Goal: Obtain resource: Obtain resource

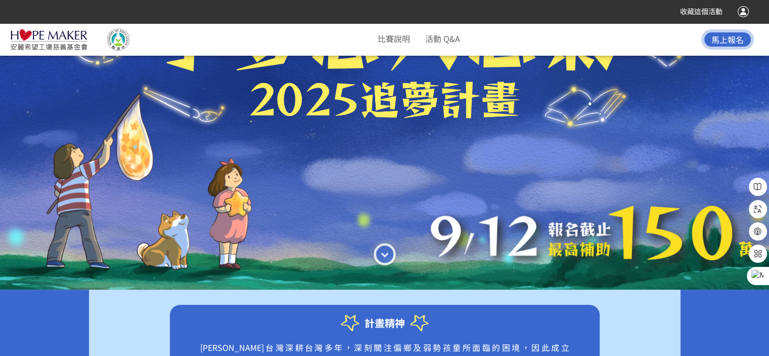
scroll to position [152, 0]
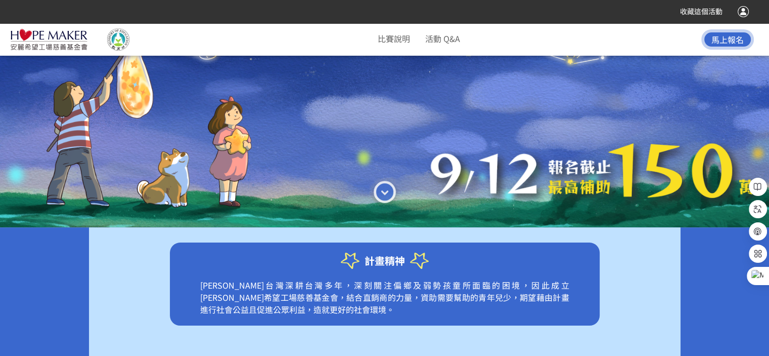
click at [451, 299] on p "[PERSON_NAME]台灣深耕台灣多年，深刻關注偏鄉及弱勢孩童所面臨的困境，因此成立[PERSON_NAME]希望工場慈善基金會，結合直銷商的力量，資助需…" at bounding box center [385, 302] width 430 height 47
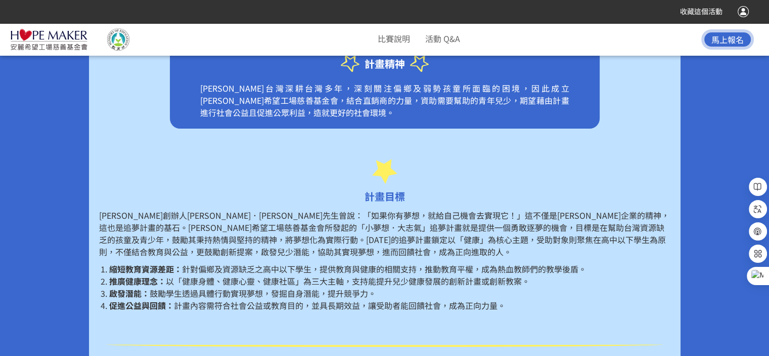
scroll to position [354, 0]
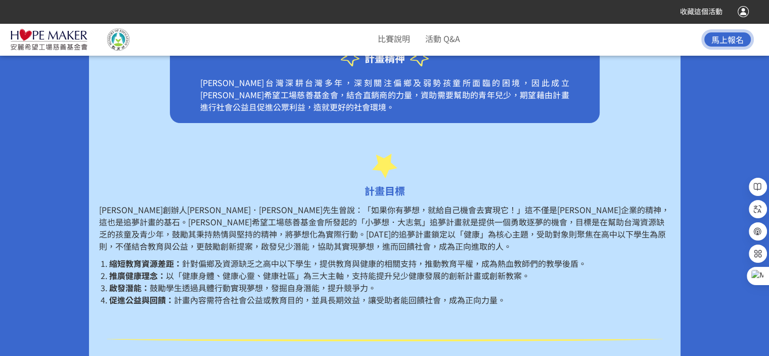
click at [189, 262] on span "針對偏鄉及資源缺乏之高中以下學生，提供教育與健康的相關支持，推動教育平權，成為熱血教師們的教學後盾。" at bounding box center [384, 263] width 405 height 12
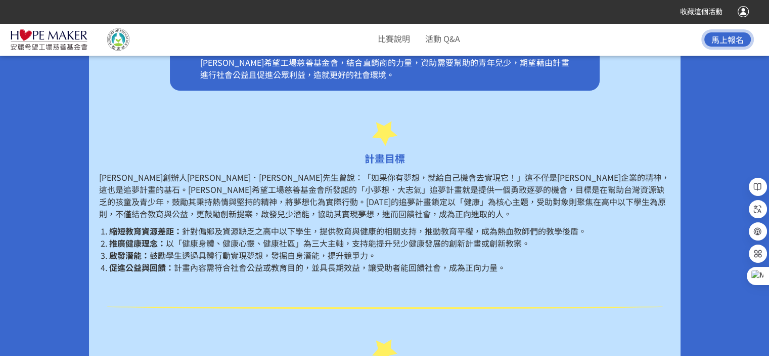
scroll to position [405, 0]
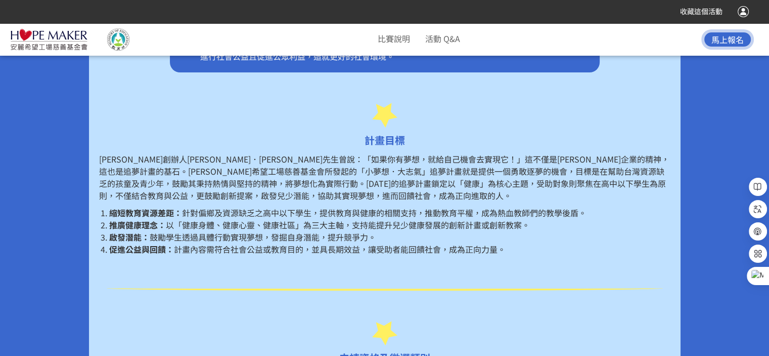
click at [249, 248] on span "計畫內容需符合社會公益或教育目的，並具長期效益，讓受助者能回饋社會，成為正向力量。" at bounding box center [340, 249] width 332 height 12
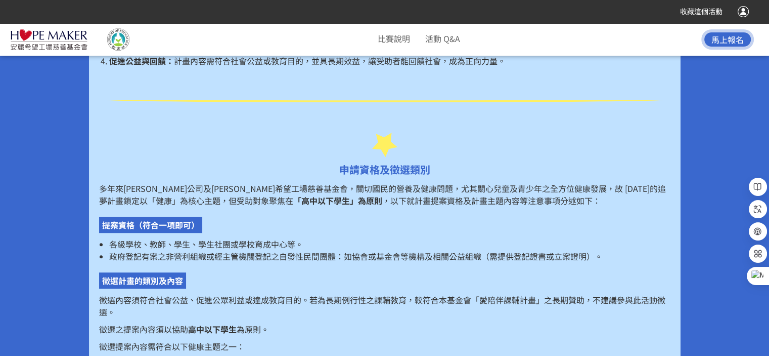
scroll to position [607, 0]
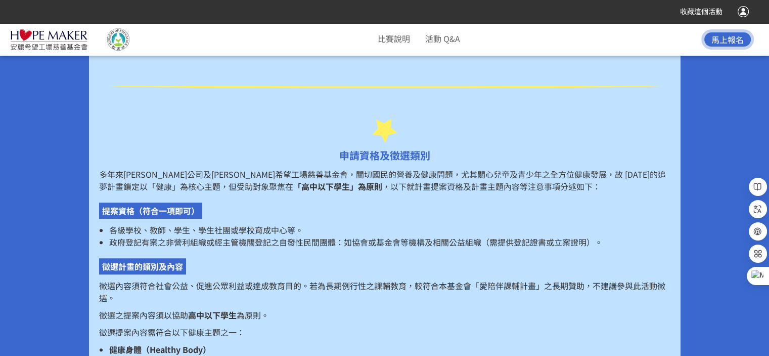
click at [147, 242] on span "政府登記有案之非營利組織或經主管機關登記之自發性民間團體：如協會或基金會等機構及相關公益組織（需提供登記證書或立案證明）。" at bounding box center [356, 242] width 494 height 12
click at [182, 287] on p "徵選內容須符合社會公益、促進公眾利益或達成教育目的。若為長期例行性之課輔教育，較符合本基金會「愛陪伴課輔計畫」之長期贊助，不建議參與此活動徵選。" at bounding box center [385, 291] width 572 height 24
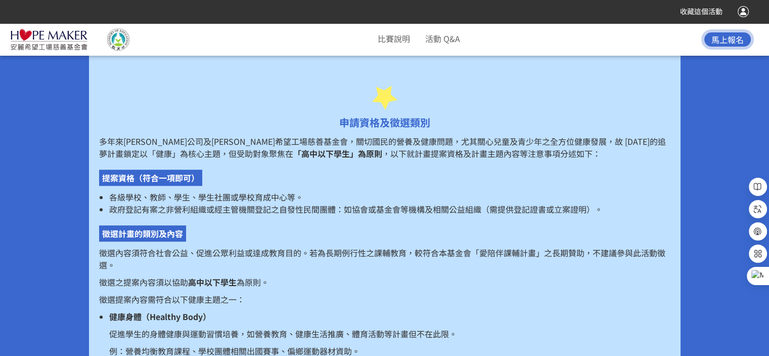
scroll to position [658, 0]
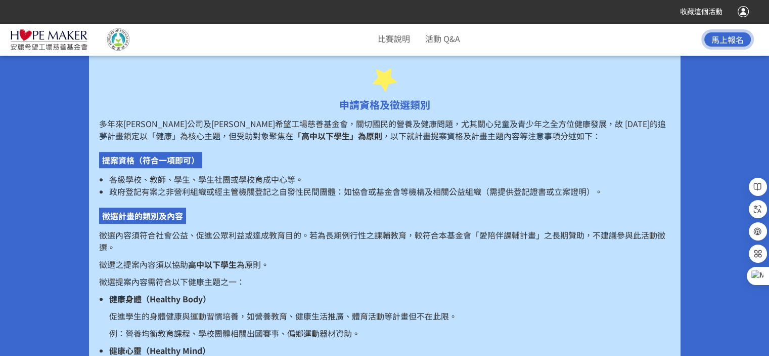
click at [129, 298] on strong "健康身體（Healthy Body）" at bounding box center [160, 298] width 102 height 12
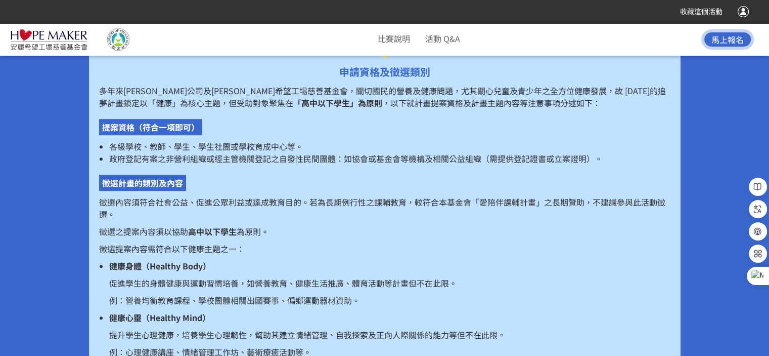
scroll to position [708, 0]
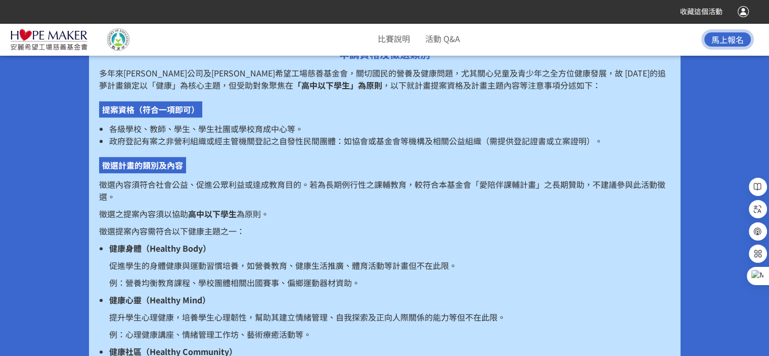
click at [237, 286] on p "例：營養均衡教育課程、學校團體相關出國賽事、偏鄉運動器材資助。" at bounding box center [389, 282] width 561 height 12
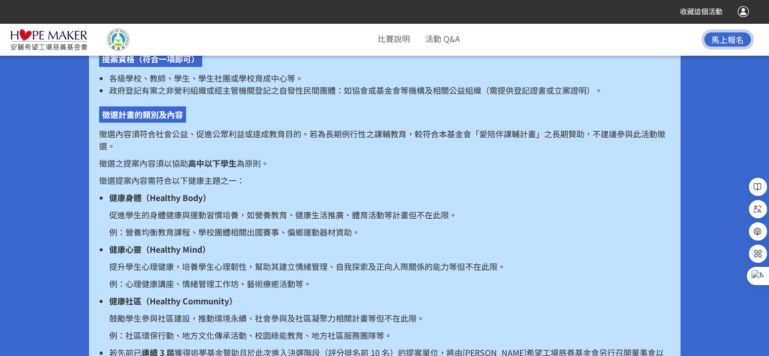
click at [125, 266] on p "提升學生心理健康，培養學生心理韌性，幫助其建立情緒管理、自我探索及正向人際關係的能力等但不在此限。" at bounding box center [389, 266] width 561 height 12
click at [172, 320] on p "鼓勵學生參與社區建設，推動環境永續、社會參與及社區凝聚力相關計畫等但不在此限。" at bounding box center [389, 318] width 561 height 12
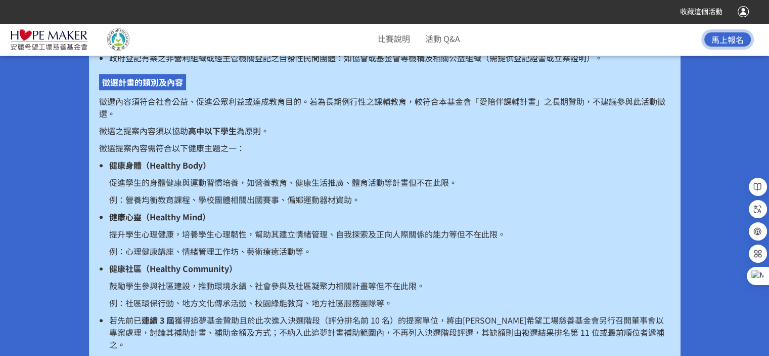
scroll to position [809, 0]
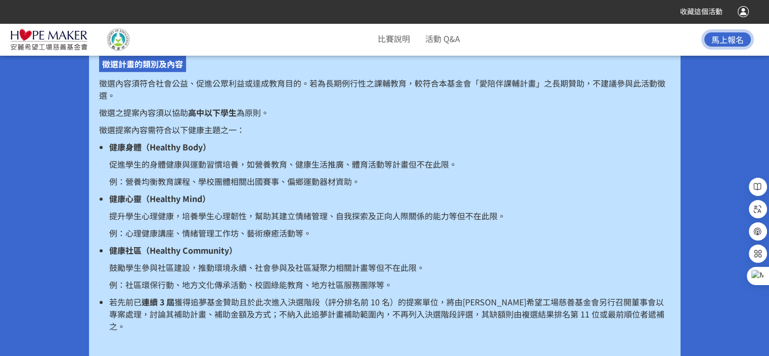
click at [254, 304] on span "獲得追夢基金贊助且於此次進入決選階段（評分排名前 10 名）的提案單位，將由[PERSON_NAME]希望工場慈善基金會另行召開董事會以專案處理，討論其補助計…" at bounding box center [386, 313] width 555 height 36
click at [232, 315] on span "獲得追夢基金贊助且於此次進入決選階段（評分排名前 10 名）的提案單位，將由[PERSON_NAME]希望工場慈善基金會另行召開董事會以專案處理，討論其補助計…" at bounding box center [386, 313] width 555 height 36
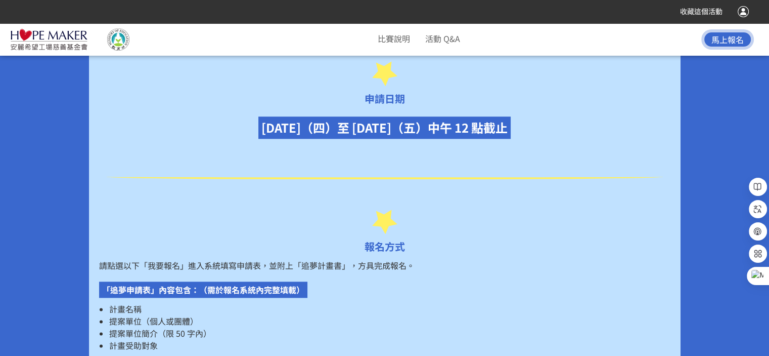
scroll to position [1214, 0]
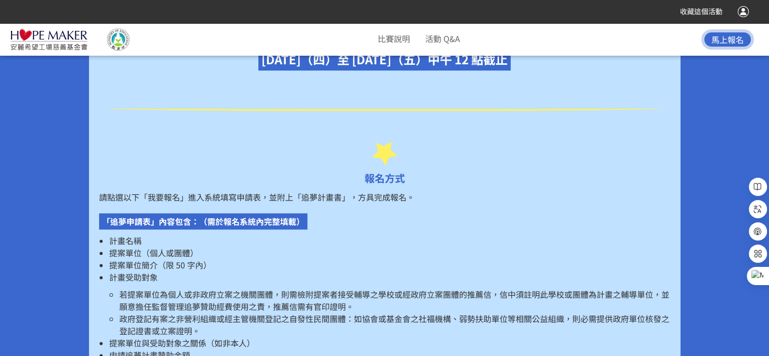
click at [184, 312] on li "政府登記有案之非營利組織或經主管機關登記之自發性民間團體：如協會或基金會之社福機構、弱勢扶助單位等相關公益組織，則必需提供政府單位核發之登記證書或立案證明。" at bounding box center [394, 324] width 551 height 24
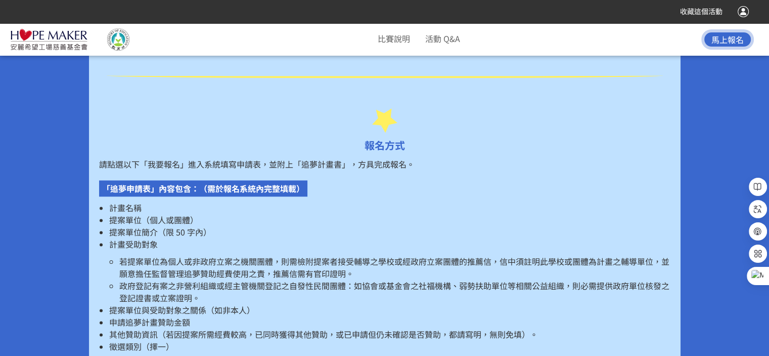
scroll to position [1265, 0]
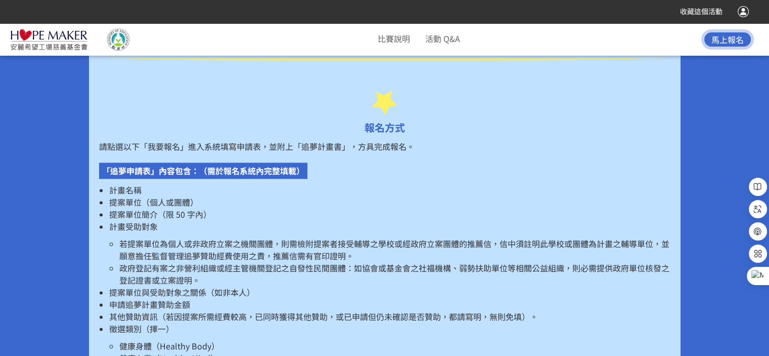
click at [163, 286] on span "提案單位與受助對象之關係（如非本人）" at bounding box center [182, 292] width 146 height 12
click at [141, 298] on span "申請追夢計畫贊助金額" at bounding box center [149, 304] width 81 height 12
click at [140, 310] on span "其他贊助資訊（若因提案所需經費較高，已同時獲得其他贊助，或已申請但仍未確認是否贊助，都請寫明，無則免填）。" at bounding box center [323, 316] width 429 height 12
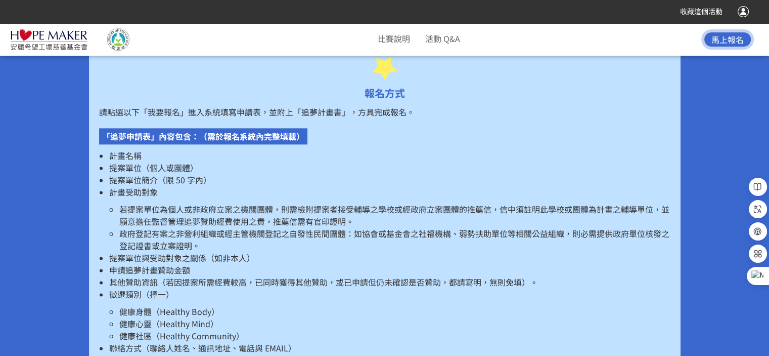
scroll to position [1366, 0]
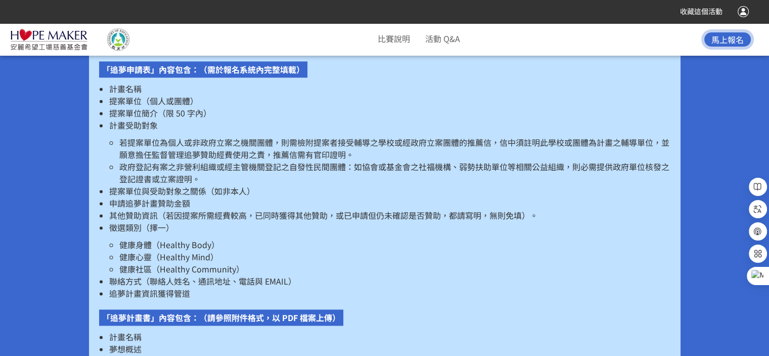
click at [138, 238] on span "健康身體（Healthy Body）" at bounding box center [169, 244] width 100 height 12
click at [136, 250] on span "健康心靈（Healthy Mind）" at bounding box center [168, 256] width 99 height 12
click at [134, 263] on span "健康社區（Healthy Community）" at bounding box center [181, 269] width 125 height 12
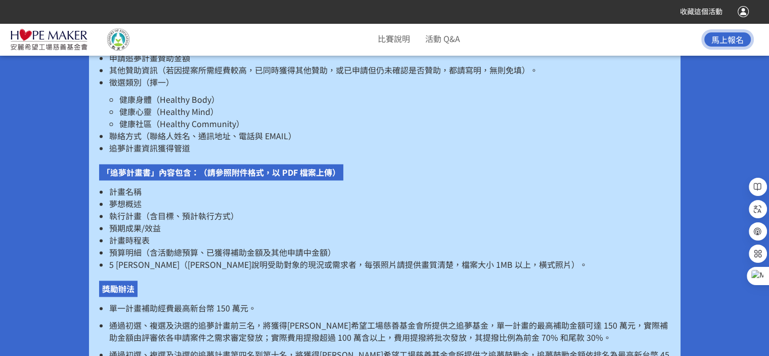
scroll to position [1518, 0]
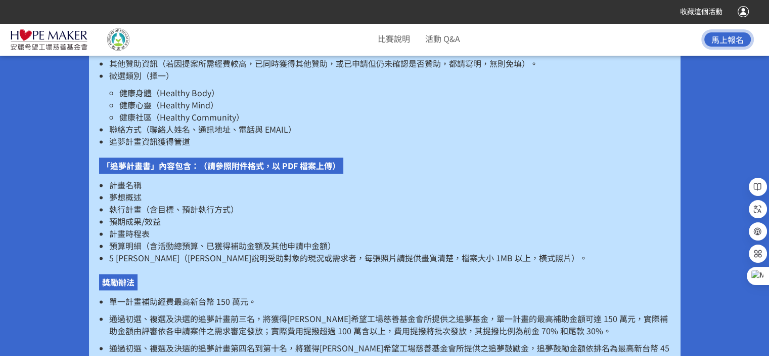
click at [201, 312] on p "通過初選、複選及決選的追夢計畫前三名，將獲得[PERSON_NAME]希望工場慈善基金會所提供之追夢基金，單一計畫的最高補助金額可達 150 萬元，實際補助金…" at bounding box center [389, 324] width 561 height 24
click at [244, 317] on p "通過初選、複選及決選的追夢計畫前三名，將獲得[PERSON_NAME]希望工場慈善基金會所提供之追夢基金，單一計畫的最高補助金額可達 150 萬元，實際補助金…" at bounding box center [389, 324] width 561 height 24
drag, startPoint x: 222, startPoint y: 318, endPoint x: 380, endPoint y: 320, distance: 158.3
click at [380, 320] on p "通過初選、複選及決選的追夢計畫前三名，將獲得[PERSON_NAME]希望工場慈善基金會所提供之追夢基金，單一計畫的最高補助金額可達 150 萬元，實際補助金…" at bounding box center [389, 324] width 561 height 24
click at [178, 341] on p "通過初選、複選及決選的追夢計畫第四名到第十名，將獲得[PERSON_NAME]希望工場慈善基金會所提供之追夢鼓勵金，追夢鼓勵金額依排名為最高新台幣 45 萬元…" at bounding box center [389, 353] width 561 height 24
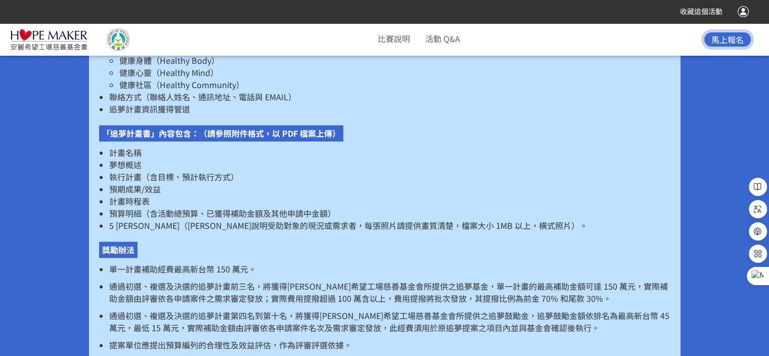
scroll to position [1568, 0]
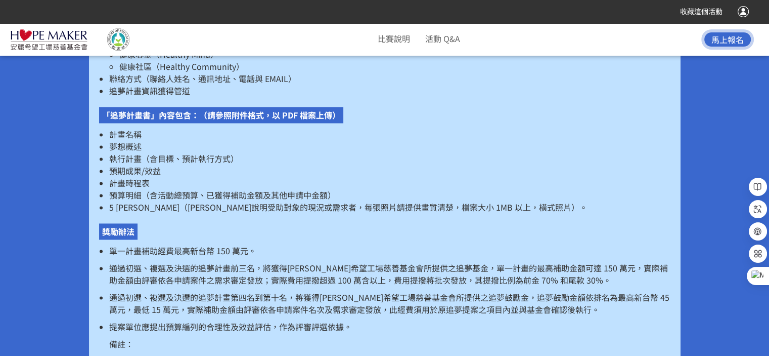
click at [175, 291] on p "通過初選、複選及決選的追夢計畫第四名到第十名，將獲得[PERSON_NAME]希望工場慈善基金會所提供之追夢鼓勵金，追夢鼓勵金額依排名為最高新台幣 45 萬元…" at bounding box center [389, 303] width 561 height 24
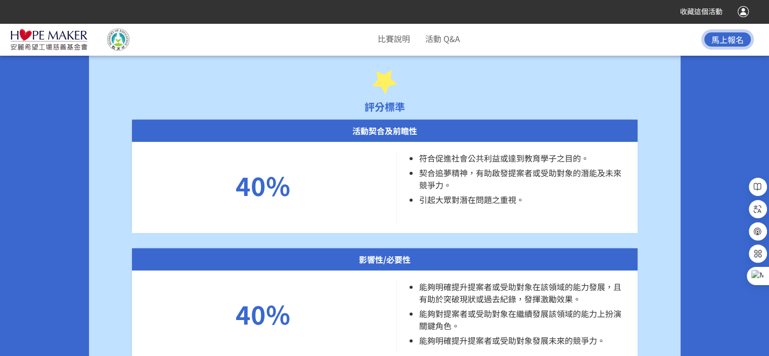
scroll to position [4401, 0]
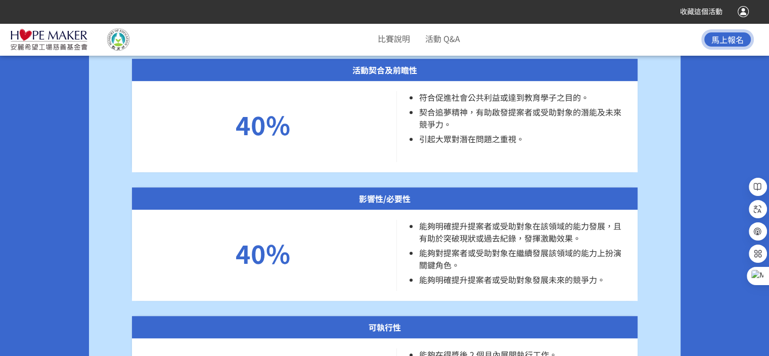
click at [458, 220] on span "能夠明確提升提案者或受助對象在該領域的能力發展，且有助於突破現狀或過去紀錄，發揮激勵效果。" at bounding box center [520, 232] width 202 height 24
click at [461, 246] on span "能夠對提案者或受助對象在繼續發展該領域的能力上扮演關鍵角色。" at bounding box center [520, 258] width 202 height 24
click at [513, 273] on span "能夠明確提升提案者或受助對象發展未來的競爭力。" at bounding box center [512, 279] width 186 height 12
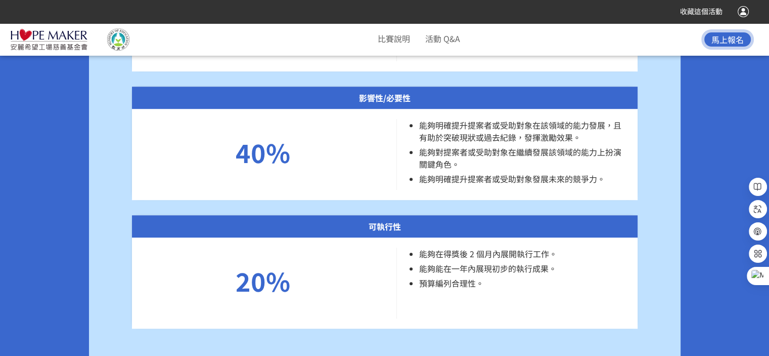
scroll to position [4502, 0]
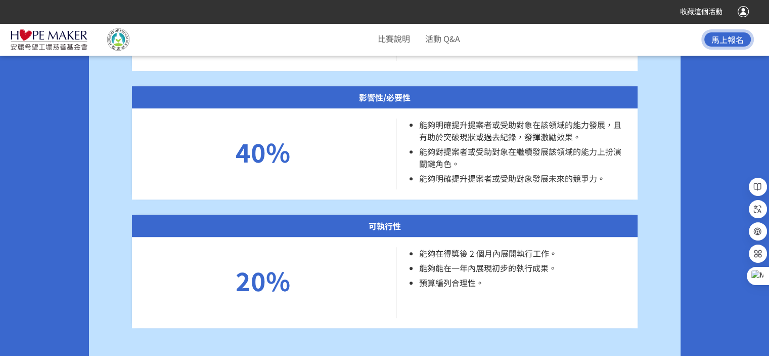
click at [462, 262] on span "能夠能在一年內展現初步的執行成果。" at bounding box center [488, 268] width 138 height 12
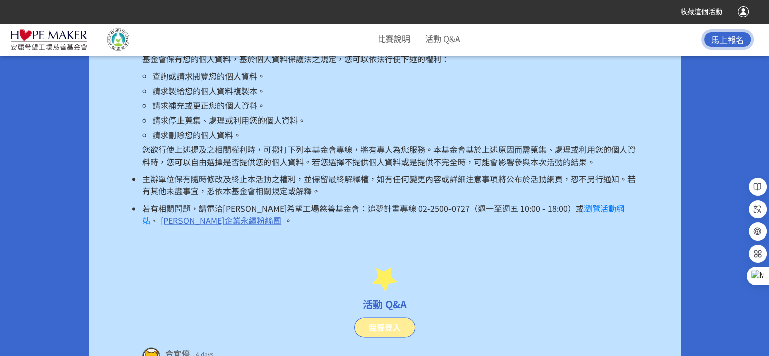
scroll to position [5160, 0]
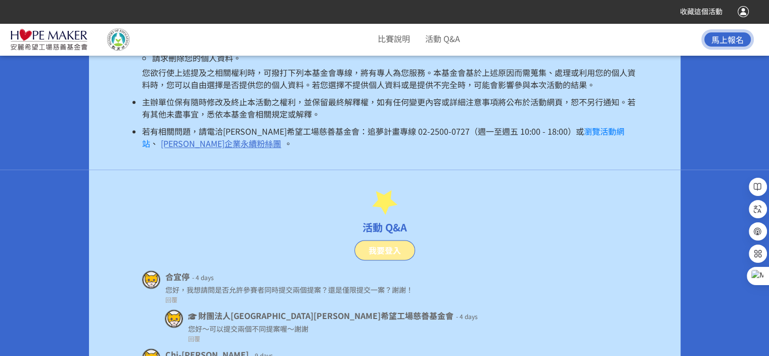
click at [263, 323] on div "您好～可以提交兩個不同提案喔～謝謝" at bounding box center [408, 328] width 440 height 11
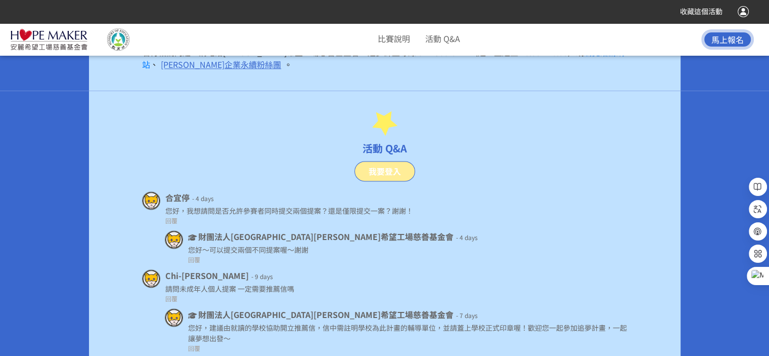
scroll to position [5261, 0]
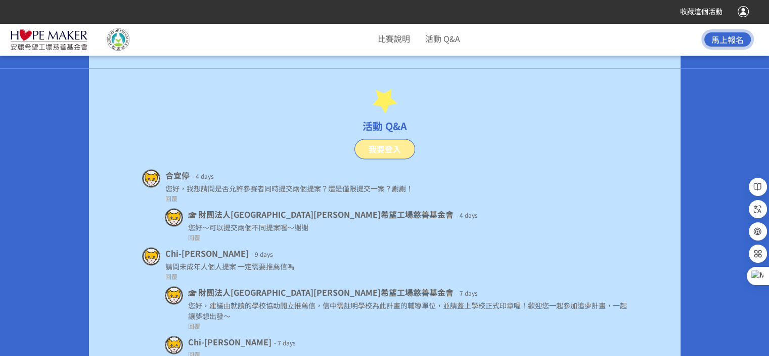
click at [278, 300] on div "您好，建議由就讀的學校協助開立推薦信，信中需註明學校為此計畫的輔導單位，並請蓋上學校正式印章喔！歡迎您一起參加追夢計畫，一起讓夢想出發～" at bounding box center [408, 310] width 440 height 21
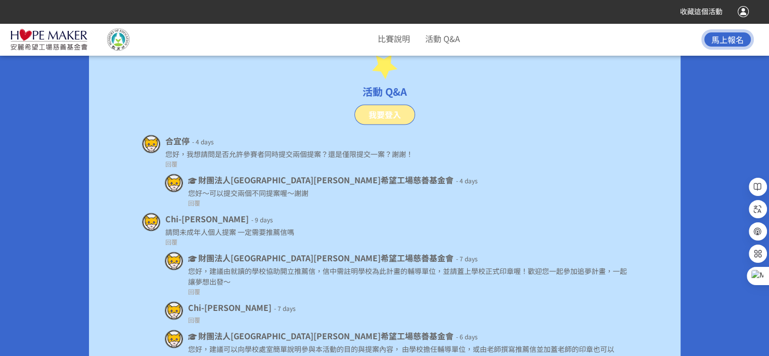
scroll to position [5311, 0]
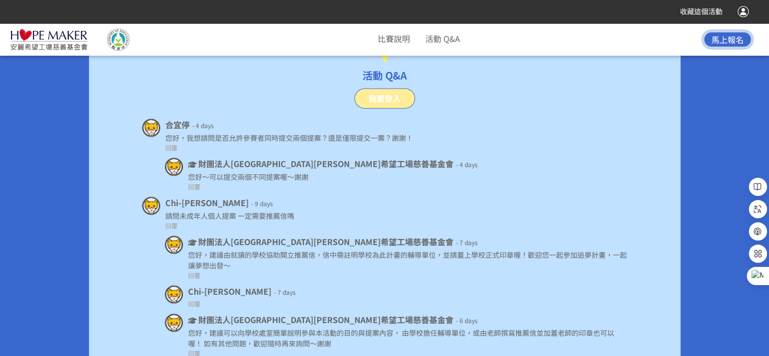
click at [287, 327] on div "您好，建議可以向學校處室簡單說明參與本活動的目的與提案內容， 由學校擔任輔導單位，或由老師撰寫推薦信並加蓋老師的印章也可以喔！ 如有其他問題，歡迎隨時再來詢問…" at bounding box center [408, 337] width 440 height 21
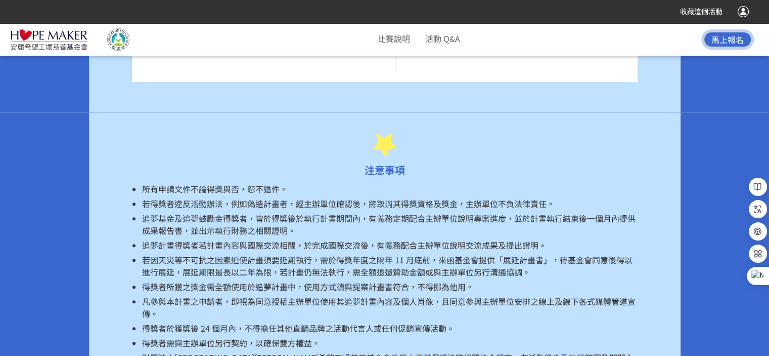
scroll to position [4700, 0]
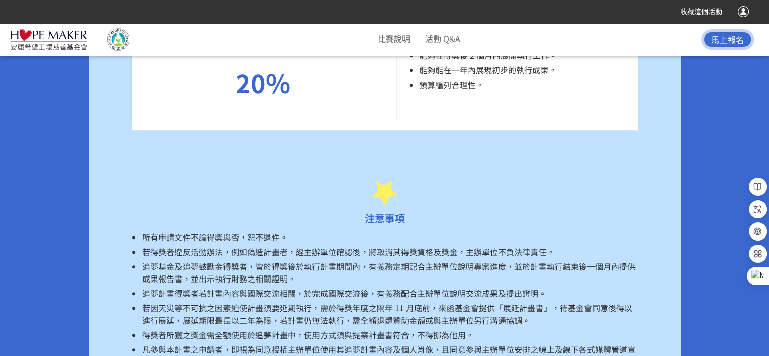
click at [438, 245] on span "若得獎者違反活動辦法，例如偽造計畫者，經主辦單位確認後，將取消其得獎資格及獎金，主辦單位不負法律責任。" at bounding box center [348, 251] width 413 height 12
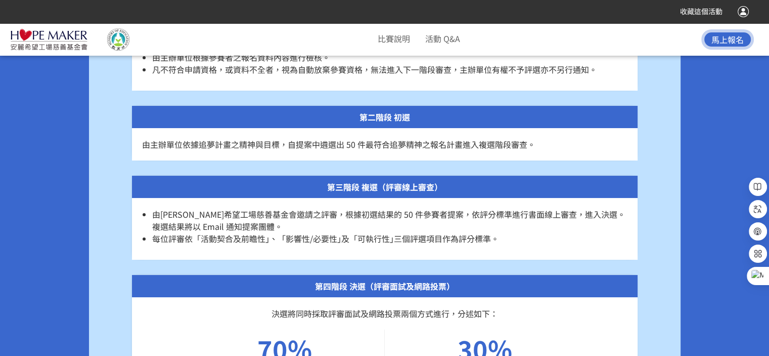
scroll to position [3739, 0]
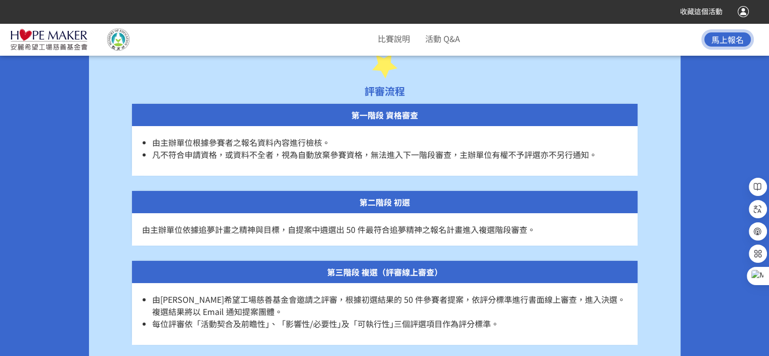
click at [341, 293] on span "由[PERSON_NAME]希望工場慈善基金會邀請之評審，根據初選結果的 50 件參賽者提案，依評分標準進行書面線上審查，進入決選。複選結果將以 Email …" at bounding box center [388, 305] width 473 height 24
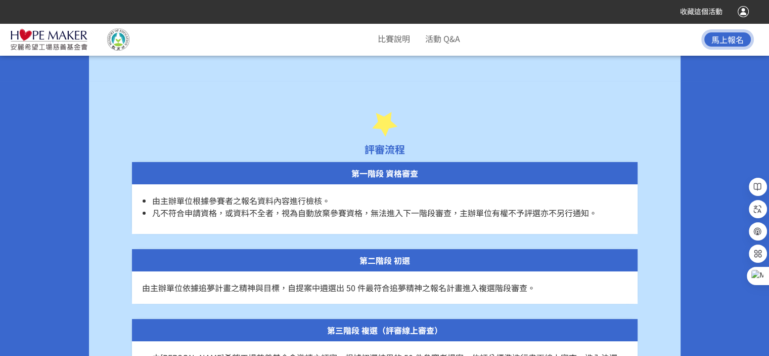
scroll to position [3638, 0]
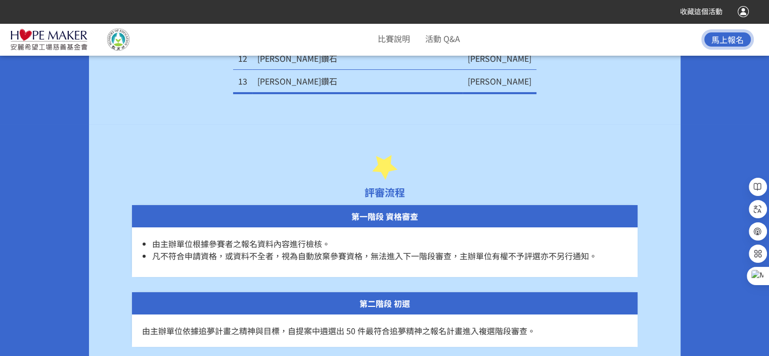
click at [313, 249] on span "凡不符合申請資格，或資料不全者，視為自動放棄參賽資格，無法進入下一階段審查，主辦單位有權不予評選亦不另行通知。" at bounding box center [374, 255] width 445 height 12
click at [324, 249] on span "凡不符合申請資格，或資料不全者，視為自動放棄參賽資格，無法進入下一階段審查，主辦單位有權不予評選亦不另行通知。" at bounding box center [374, 255] width 445 height 12
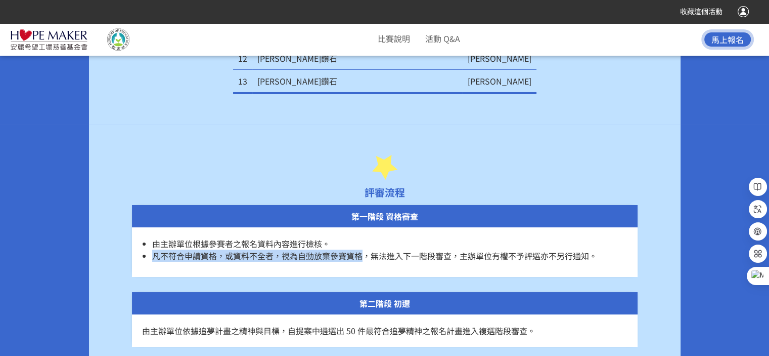
drag, startPoint x: 362, startPoint y: 227, endPoint x: 154, endPoint y: 226, distance: 207.4
click at [154, 249] on span "凡不符合申請資格，或資料不全者，視為自動放棄參賽資格，無法進入下一階段審查，主辦單位有權不予評選亦不另行通知。" at bounding box center [374, 255] width 445 height 12
click at [315, 249] on span "凡不符合申請資格，或資料不全者，視為自動放棄參賽資格，無法進入下一階段審查，主辦單位有權不予評選亦不另行通知。" at bounding box center [374, 255] width 445 height 12
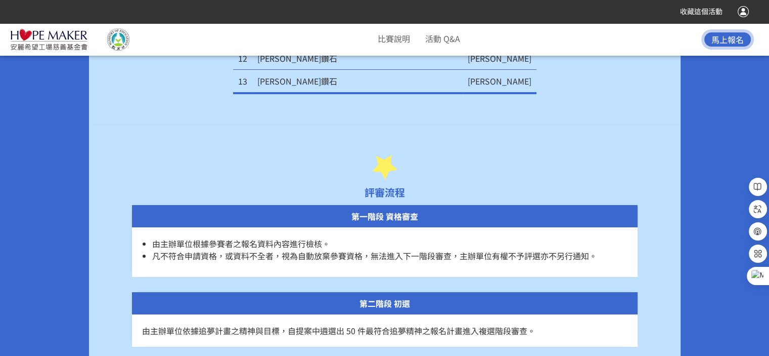
click at [313, 249] on span "凡不符合申請資格，或資料不全者，視為自動放棄參賽資格，無法進入下一階段審查，主辦單位有權不予評選亦不另行通知。" at bounding box center [374, 255] width 445 height 12
click at [312, 249] on span "凡不符合申請資格，或資料不全者，視為自動放棄參賽資格，無法進入下一階段審查，主辦單位有權不予評選亦不另行通知。" at bounding box center [374, 255] width 445 height 12
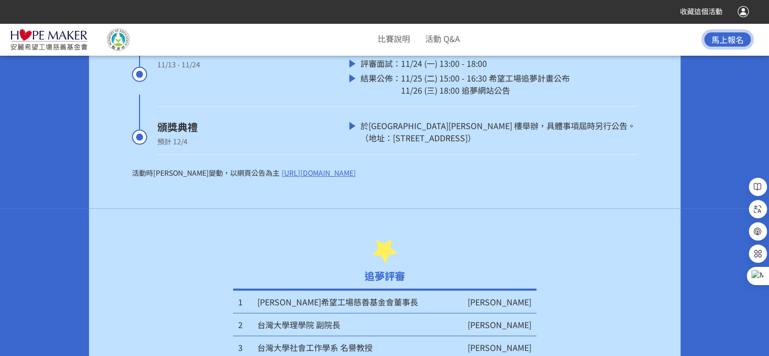
scroll to position [3182, 0]
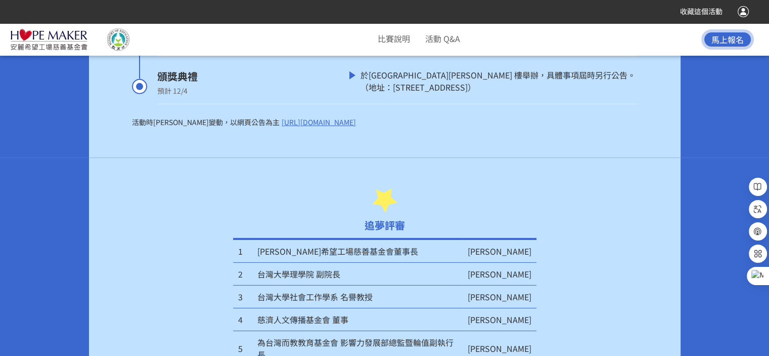
click at [324, 239] on td "[PERSON_NAME]希望工場慈善基金會董事長" at bounding box center [357, 251] width 210 height 24
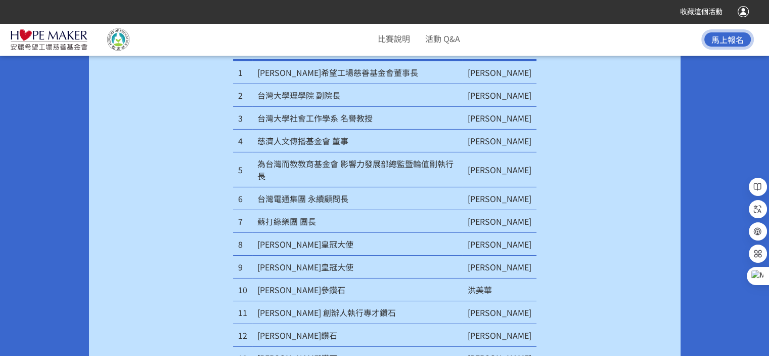
scroll to position [3385, 0]
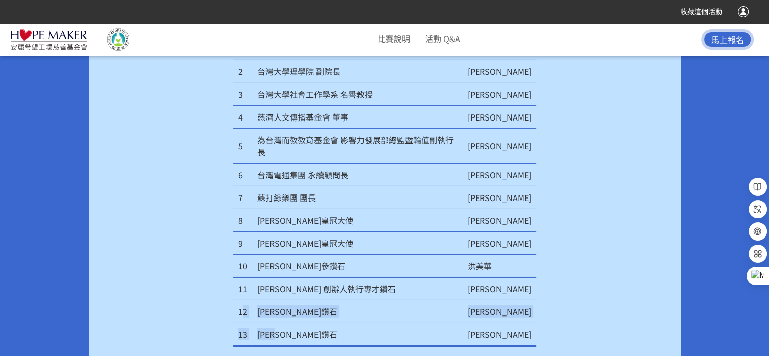
drag, startPoint x: 298, startPoint y: 309, endPoint x: 240, endPoint y: 280, distance: 65.2
click at [243, 281] on tbody "1 [PERSON_NAME]希望工場慈善基金會董事長 [PERSON_NAME] 2 台灣大學理學院 副院長 [PERSON_NAME] 3 台灣大學社會工…" at bounding box center [385, 191] width 304 height 310
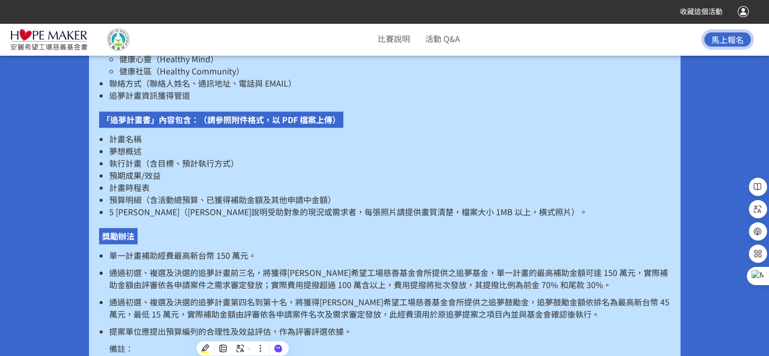
scroll to position [1412, 0]
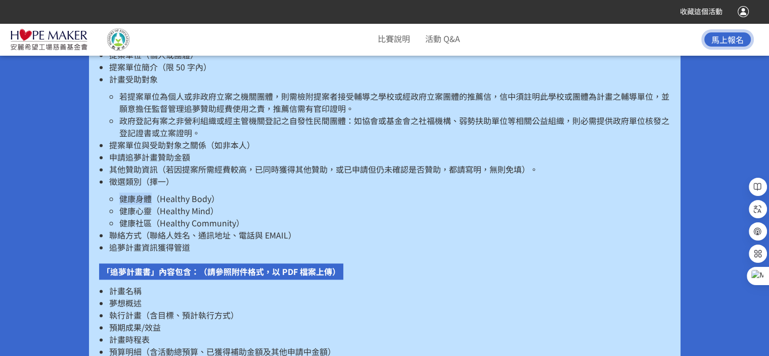
drag, startPoint x: 119, startPoint y: 184, endPoint x: 150, endPoint y: 183, distance: 30.9
click at [150, 192] on span "健康身體（Healthy Body）" at bounding box center [169, 198] width 100 height 12
click at [277, 217] on li "健康社區（Healthy Community）" at bounding box center [394, 223] width 551 height 12
drag, startPoint x: 119, startPoint y: 198, endPoint x: 150, endPoint y: 198, distance: 30.4
click at [150, 204] on span "健康心靈（Healthy Mind）" at bounding box center [168, 210] width 99 height 12
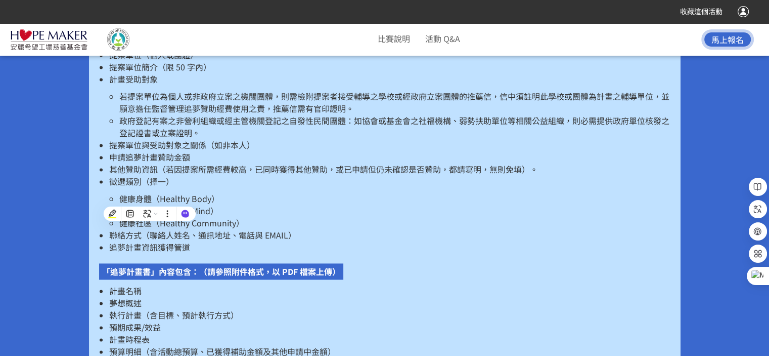
click at [288, 204] on li "健康心靈（Healthy Mind）" at bounding box center [394, 210] width 551 height 12
drag, startPoint x: 119, startPoint y: 211, endPoint x: 148, endPoint y: 209, distance: 28.4
click at [148, 217] on span "健康社區（Healthy Community）" at bounding box center [181, 223] width 125 height 12
click at [374, 204] on li "健康心靈（Healthy Mind）" at bounding box center [394, 210] width 551 height 12
click at [263, 163] on span "其他贊助資訊（若因提案所需經費較高，已同時獲得其他贊助，或已申請但仍未確認是否贊助，都請寫明，無則免填）。" at bounding box center [323, 169] width 429 height 12
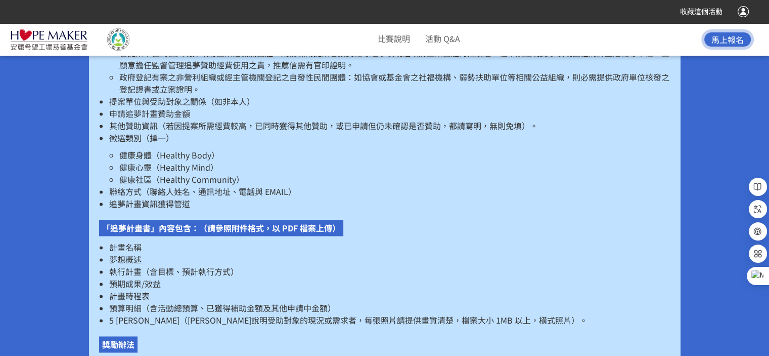
scroll to position [1513, 0]
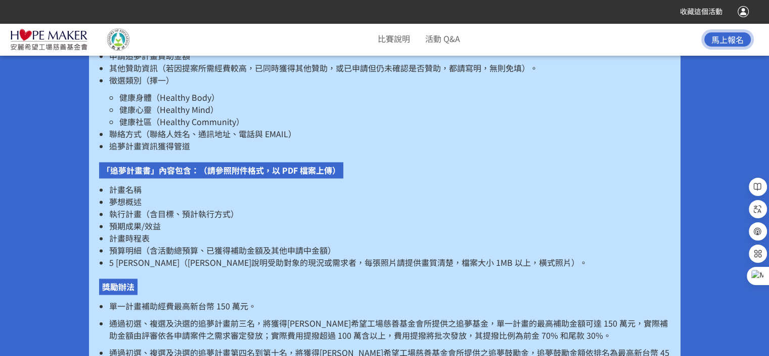
click at [320, 256] on span "5 [PERSON_NAME]（[PERSON_NAME]說明受助對象的現況或需求者，每張照片請提供畫質清楚，檔案大小 1MB 以上，橫式照片）。" at bounding box center [348, 262] width 479 height 12
click at [269, 317] on p "通過初選、複選及決選的追夢計畫前三名，將獲得[PERSON_NAME]希望工場慈善基金會所提供之追夢基金，單一計畫的最高補助金額可達 150 萬元，實際補助金…" at bounding box center [389, 329] width 561 height 24
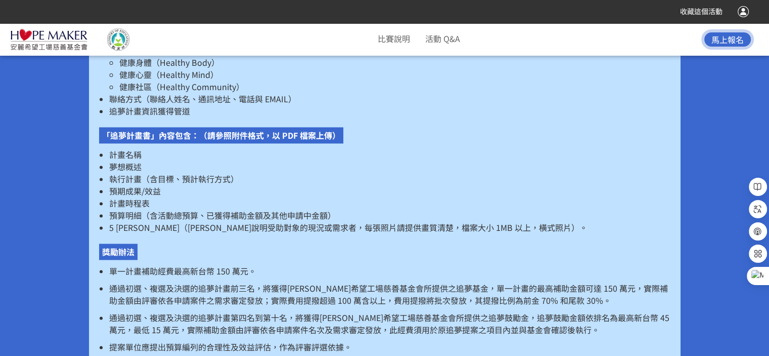
scroll to position [1614, 0]
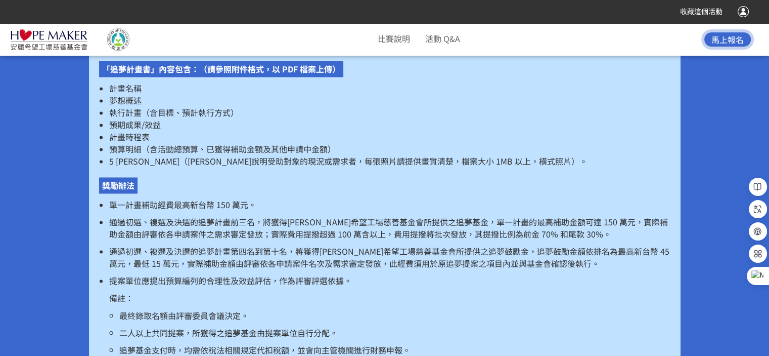
click at [297, 274] on p "提案單位應提出預算編列的合理性及效益評估，作為評審評選依據。" at bounding box center [389, 280] width 561 height 12
click at [208, 220] on p "通過初選、複選及決選的追夢計畫前三名，將獲得[PERSON_NAME]希望工場慈善基金會所提供之追夢基金，單一計畫的最高補助金額可達 150 萬元，實際補助金…" at bounding box center [389, 227] width 561 height 24
click at [258, 222] on p "通過初選、複選及決選的追夢計畫前三名，將獲得[PERSON_NAME]希望工場慈善基金會所提供之追夢基金，單一計畫的最高補助金額可達 150 萬元，實際補助金…" at bounding box center [389, 227] width 561 height 24
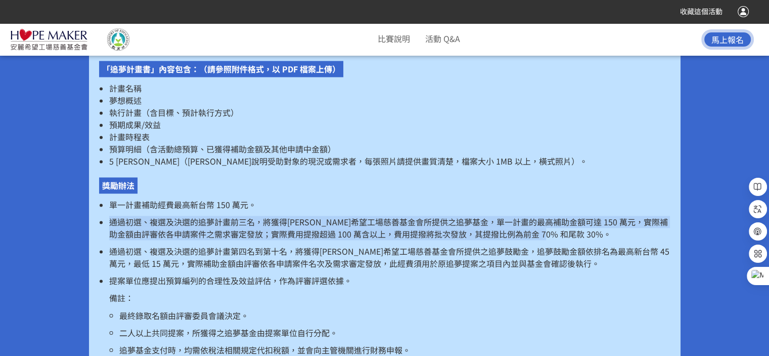
drag, startPoint x: 110, startPoint y: 207, endPoint x: 586, endPoint y: 225, distance: 476.3
click at [586, 225] on p "通過初選、複選及決選的追夢計畫前三名，將獲得[PERSON_NAME]希望工場慈善基金會所提供之追夢基金，單一計畫的最高補助金額可達 150 萬元，實際補助金…" at bounding box center [389, 227] width 561 height 24
click at [405, 222] on p "通過初選、複選及決選的追夢計畫前三名，將獲得[PERSON_NAME]希望工場慈善基金會所提供之追夢基金，單一計畫的最高補助金額可達 150 萬元，實際補助金…" at bounding box center [389, 227] width 561 height 24
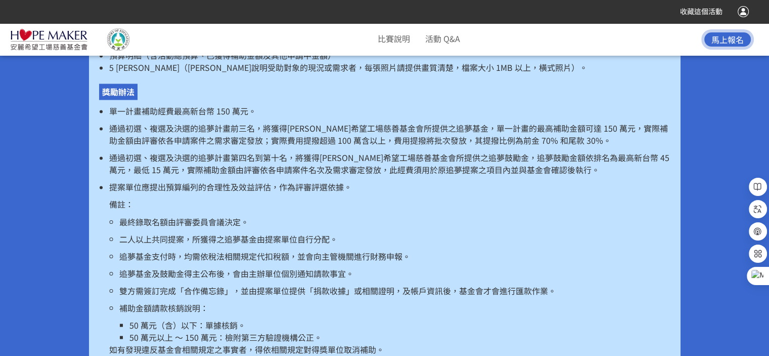
scroll to position [1665, 0]
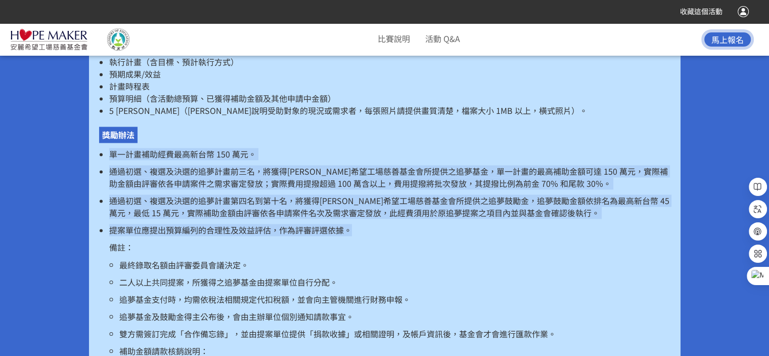
drag, startPoint x: 352, startPoint y: 218, endPoint x: 94, endPoint y: 140, distance: 270.0
click at [94, 140] on div "報名方式 請點選以下「我要報名」進入系統填寫申請表，並附上「追夢計畫書」，方具完成報名。 「追夢申請表」內容包含：（需於報名系統內完整填載） 計畫名稱 提案單…" at bounding box center [385, 44] width 592 height 708
click at [368, 224] on p "提案單位應提出預算編列的合理性及效益評估，作為評審評選依據。" at bounding box center [389, 230] width 561 height 12
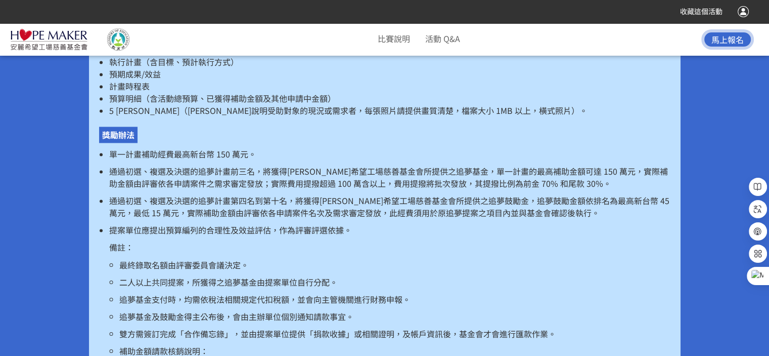
click at [352, 224] on p "提案單位應提出預算編列的合理性及效益評估，作為評審評選依據。" at bounding box center [389, 230] width 561 height 12
click at [334, 224] on p "提案單位應提出預算編列的合理性及效益評估，作為評審評選依據。" at bounding box center [389, 230] width 561 height 12
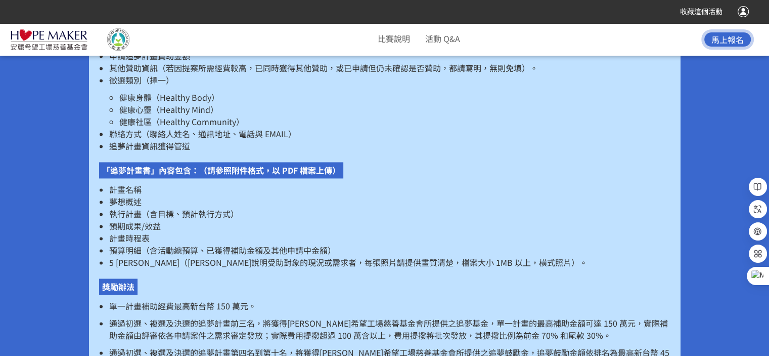
scroll to position [1311, 0]
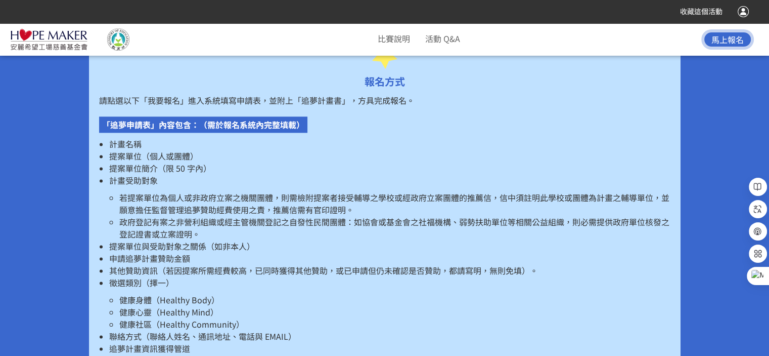
click at [336, 215] on li "政府登記有案之非營利組織或經主管機關登記之自發性民間團體：如協會或基金會之社福機構、弱勢扶助單位等相關公益組織，則必需提供政府單位核發之登記證書或立案證明。" at bounding box center [394, 227] width 551 height 24
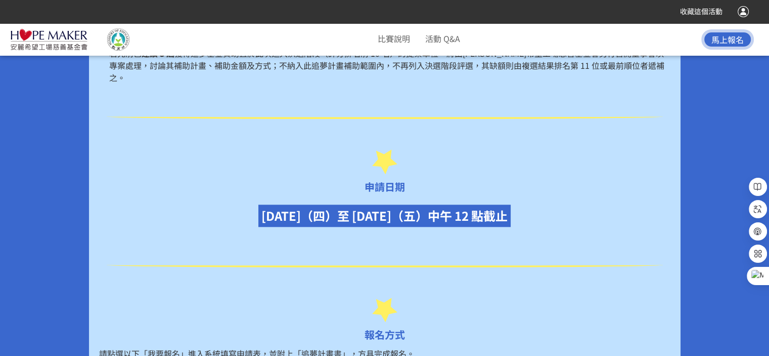
scroll to position [957, 0]
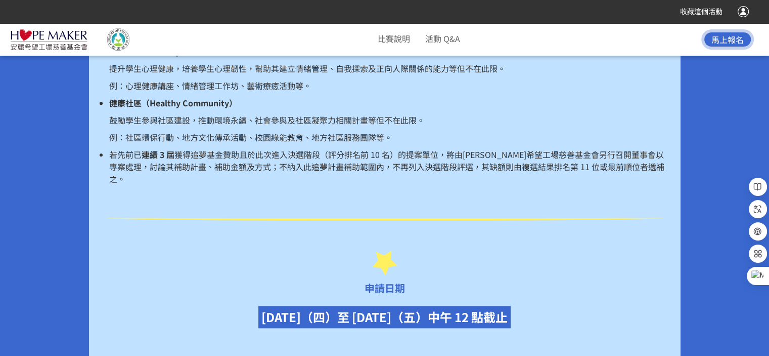
click at [271, 163] on span "獲得追夢基金贊助且於此次進入決選階段（評分排名前 10 名）的提案單位，將由[PERSON_NAME]希望工場慈善基金會另行召開董事會以專案處理，討論其補助計…" at bounding box center [386, 166] width 555 height 36
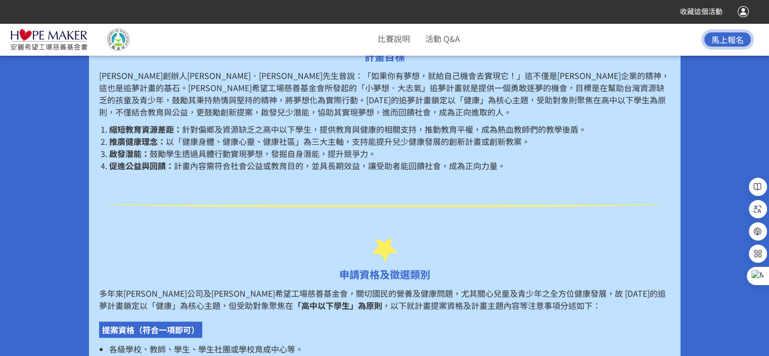
scroll to position [400, 0]
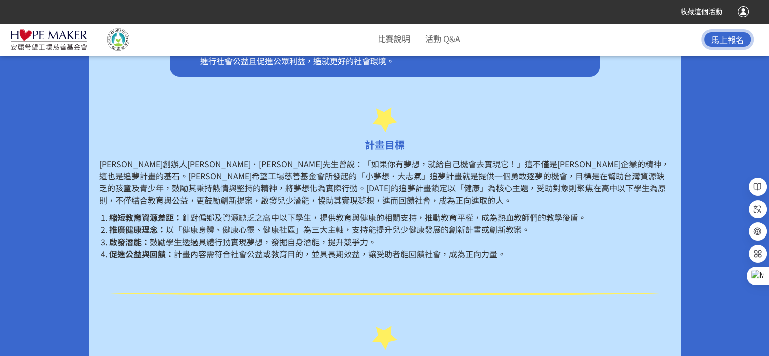
click at [285, 230] on span "以「健康身體、健康心靈、健康社區」為三大主軸，支持能提升兒少健康發展的創新計畫或創新教案。" at bounding box center [348, 229] width 364 height 12
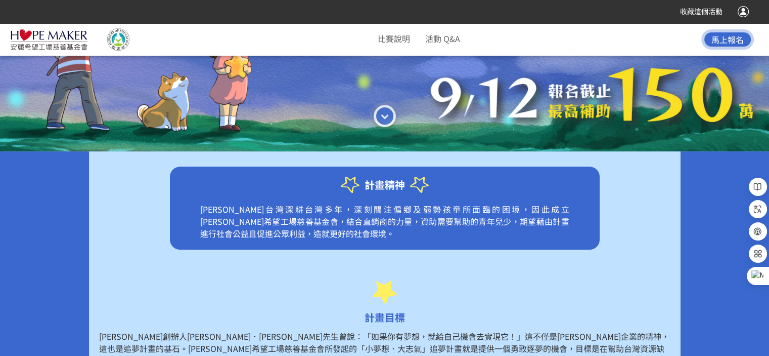
scroll to position [304, 0]
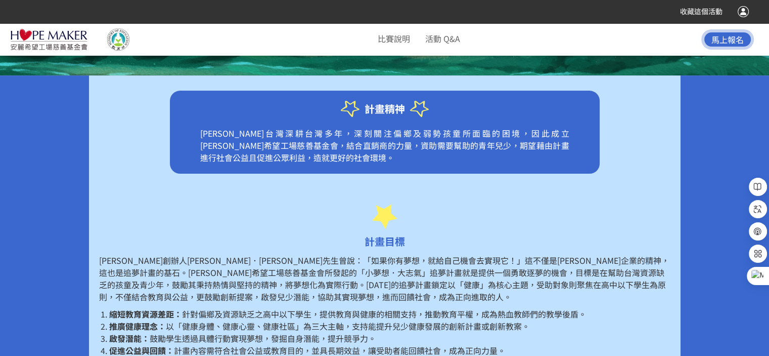
click at [285, 299] on p "[PERSON_NAME]創辦人[PERSON_NAME]．[PERSON_NAME]先生曾說：「如果你有夢想，就給自己機會去實現它！」這不僅是[PERSON…" at bounding box center [385, 278] width 572 height 49
drag, startPoint x: 286, startPoint y: 296, endPoint x: 225, endPoint y: 294, distance: 61.2
click at [225, 294] on p "[PERSON_NAME]創辦人[PERSON_NAME]．[PERSON_NAME]先生曾說：「如果你有夢想，就給自己機會去實現它！」這不僅是[PERSON…" at bounding box center [385, 278] width 572 height 49
click at [196, 284] on p "[PERSON_NAME]創辦人[PERSON_NAME]．[PERSON_NAME]先生曾說：「如果你有夢想，就給自己機會去實現它！」這不僅是[PERSON…" at bounding box center [385, 278] width 572 height 49
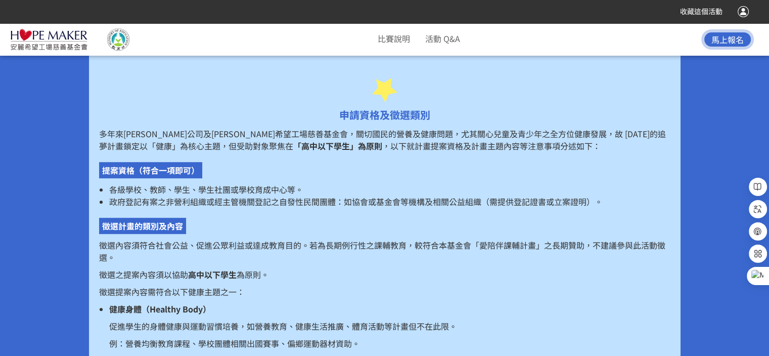
scroll to position [759, 0]
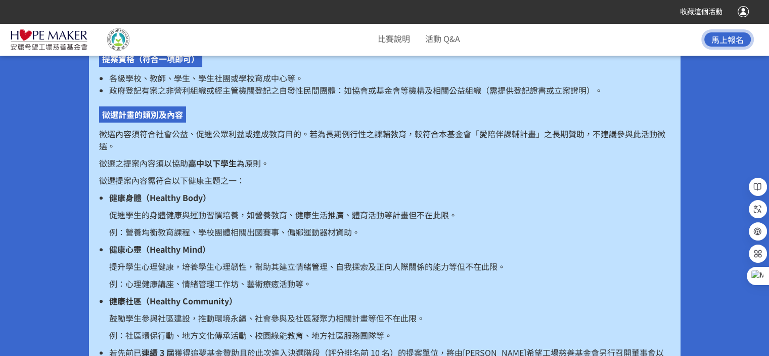
drag, startPoint x: 262, startPoint y: 268, endPoint x: 270, endPoint y: 283, distance: 17.6
click at [262, 267] on p "提升學生心理健康，培養學生心理韌性，幫助其建立情緒管理、自我探索及正向人際關係的能力等但不在此限。" at bounding box center [389, 266] width 561 height 12
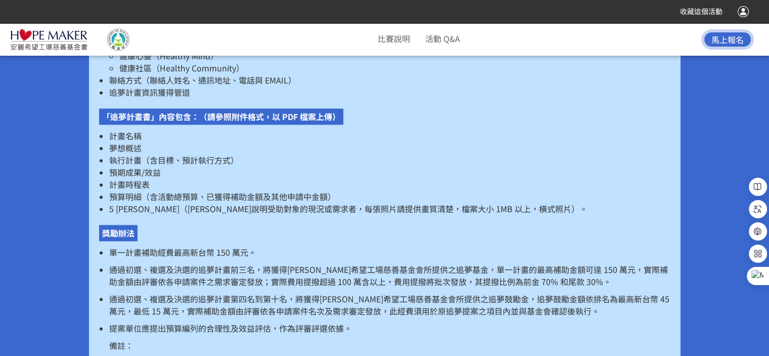
scroll to position [1568, 0]
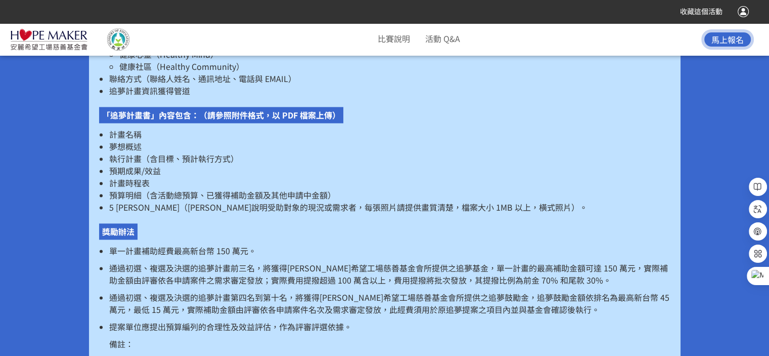
click at [352, 297] on p "通過初選、複選及決選的追夢計畫第四名到第十名，將獲得[PERSON_NAME]希望工場慈善基金會所提供之追夢鼓勵金，追夢鼓勵金額依排名為最高新台幣 45 萬元…" at bounding box center [389, 303] width 561 height 24
click at [351, 320] on p "提案單位應提出預算編列的合理性及效益評估，作為評審評選依據。" at bounding box center [389, 326] width 561 height 12
click at [346, 295] on p "通過初選、複選及決選的追夢計畫第四名到第十名，將獲得[PERSON_NAME]希望工場慈善基金會所提供之追夢鼓勵金，追夢鼓勵金額依排名為最高新台幣 45 萬元…" at bounding box center [389, 303] width 561 height 24
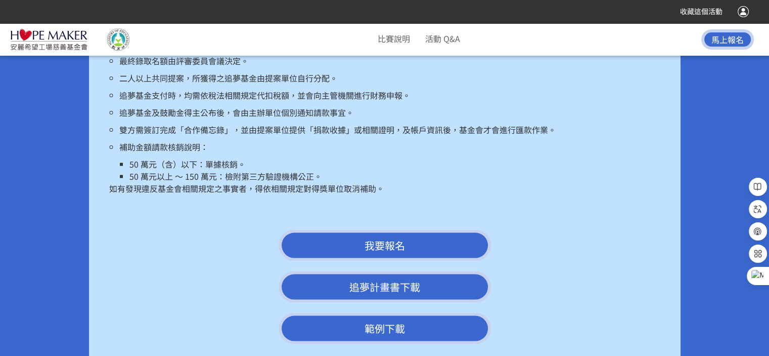
scroll to position [1922, 0]
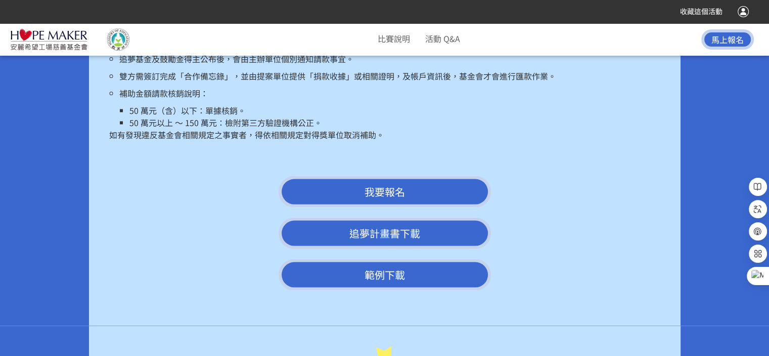
click at [368, 217] on link "追夢計畫書下載" at bounding box center [385, 232] width 212 height 31
click at [386, 260] on link "範例下載" at bounding box center [385, 273] width 212 height 31
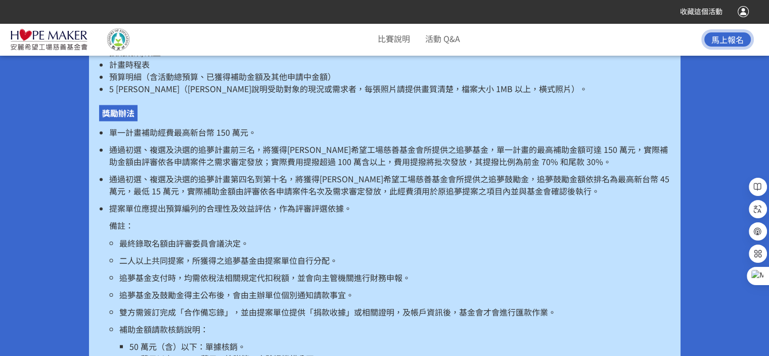
scroll to position [1669, 0]
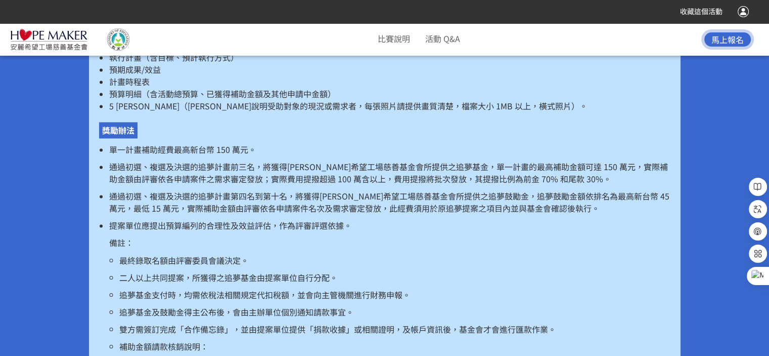
click at [384, 195] on p "通過初選、複選及決選的追夢計畫第四名到第十名，將獲得[PERSON_NAME]希望工場慈善基金會所提供之追夢鼓勵金，追夢鼓勵金額依排名為最高新台幣 45 萬元…" at bounding box center [389, 202] width 561 height 24
click at [452, 163] on p "通過初選、複選及決選的追夢計畫前三名，將獲得[PERSON_NAME]希望工場慈善基金會所提供之追夢基金，單一計畫的最高補助金額可達 150 萬元，實際補助金…" at bounding box center [389, 172] width 561 height 24
click at [352, 190] on p "通過初選、複選及決選的追夢計畫第四名到第十名，將獲得[PERSON_NAME]希望工場慈善基金會所提供之追夢鼓勵金，追夢鼓勵金額依排名為最高新台幣 45 萬元…" at bounding box center [389, 202] width 561 height 24
click at [374, 195] on p "通過初選、複選及決選的追夢計畫第四名到第十名，將獲得[PERSON_NAME]希望工場慈善基金會所提供之追夢鼓勵金，追夢鼓勵金額依排名為最高新台幣 45 萬元…" at bounding box center [389, 202] width 561 height 24
click at [398, 196] on p "通過初選、複選及決選的追夢計畫第四名到第十名，將獲得[PERSON_NAME]希望工場慈善基金會所提供之追夢鼓勵金，追夢鼓勵金額依排名為最高新台幣 45 萬元…" at bounding box center [389, 202] width 561 height 24
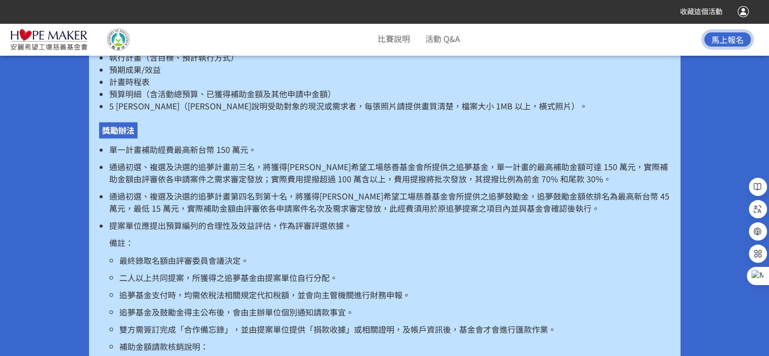
click at [429, 195] on p "通過初選、複選及決選的追夢計畫第四名到第十名，將獲得[PERSON_NAME]希望工場慈善基金會所提供之追夢鼓勵金，追夢鼓勵金額依排名為最高新台幣 45 萬元…" at bounding box center [389, 202] width 561 height 24
click at [324, 190] on p "通過初選、複選及決選的追夢計畫第四名到第十名，將獲得[PERSON_NAME]希望工場慈善基金會所提供之追夢鼓勵金，追夢鼓勵金額依排名為最高新台幣 45 萬元…" at bounding box center [389, 202] width 561 height 24
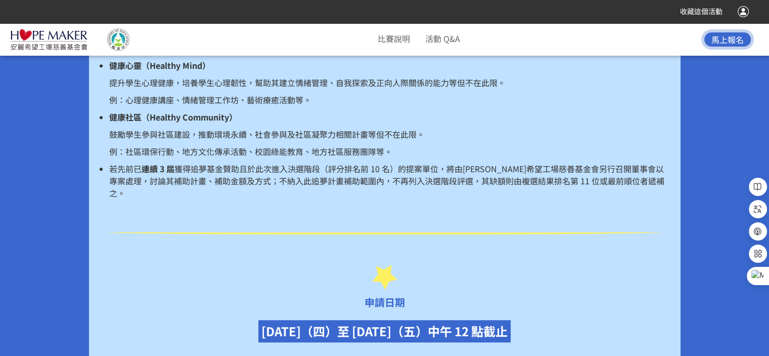
scroll to position [911, 0]
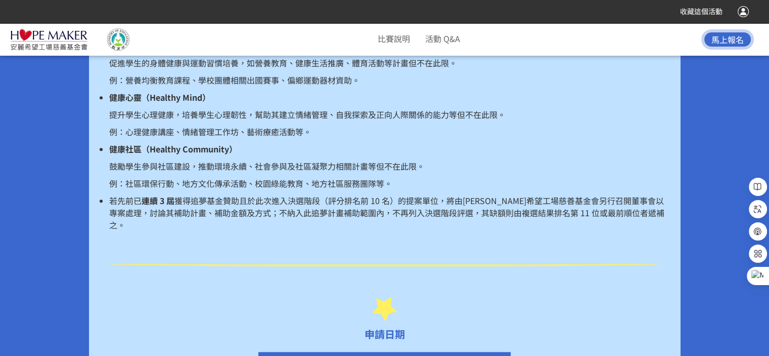
click at [415, 199] on span "獲得追夢基金贊助且於此次進入決選階段（評分排名前 10 名）的提案單位，將由[PERSON_NAME]希望工場慈善基金會另行召開董事會以專案處理，討論其補助計…" at bounding box center [386, 212] width 555 height 36
click at [301, 201] on span "獲得追夢基金贊助且於此次進入決選階段（評分排名前 10 名）的提案單位，將由[PERSON_NAME]希望工場慈善基金會另行召開董事會以專案處理，討論其補助計…" at bounding box center [386, 212] width 555 height 36
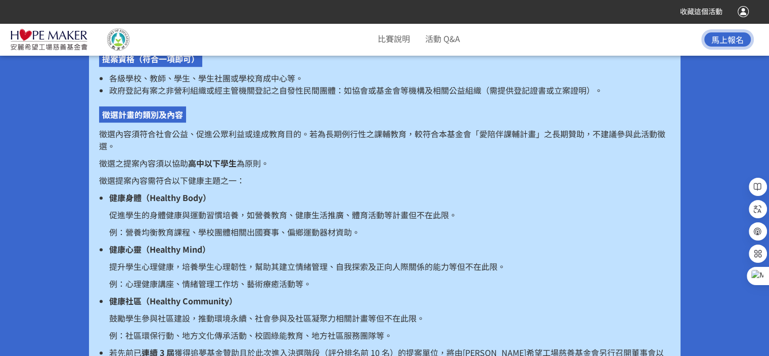
scroll to position [658, 0]
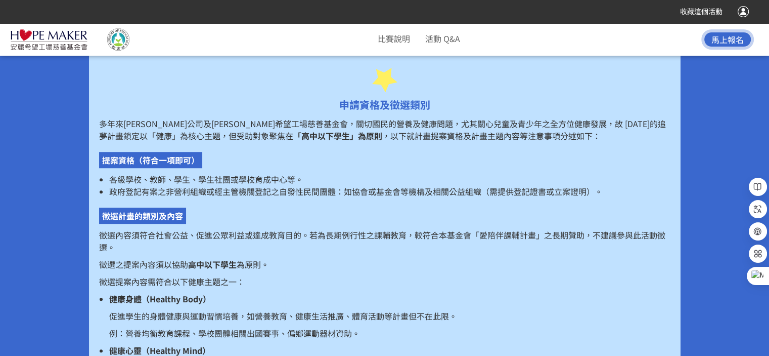
click at [269, 179] on span "各級學校、教師、學生、學生社團或學校育成中心等。" at bounding box center [206, 179] width 194 height 12
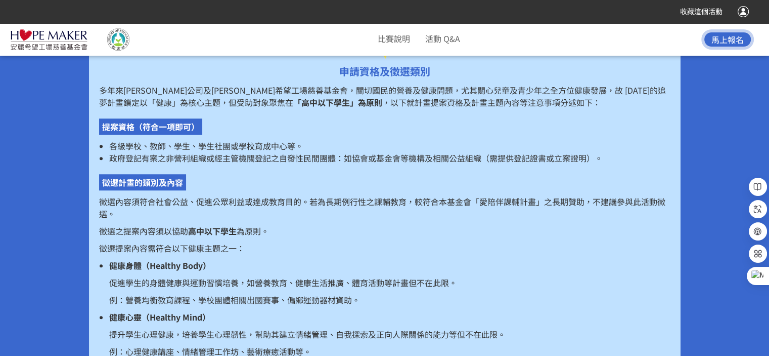
scroll to position [708, 0]
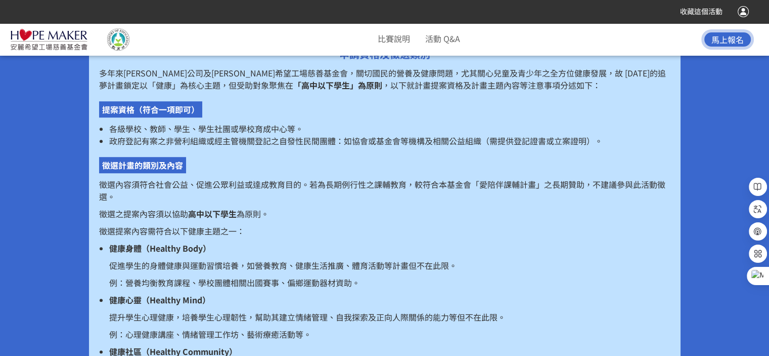
click at [163, 230] on p "徵選提案內容需符合以下健康主題之一：" at bounding box center [385, 231] width 572 height 12
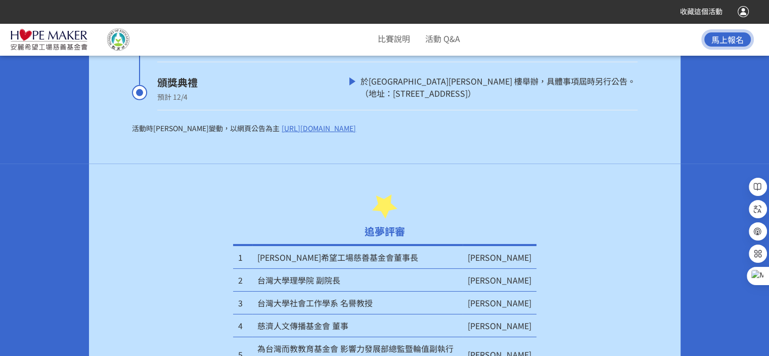
scroll to position [3237, 0]
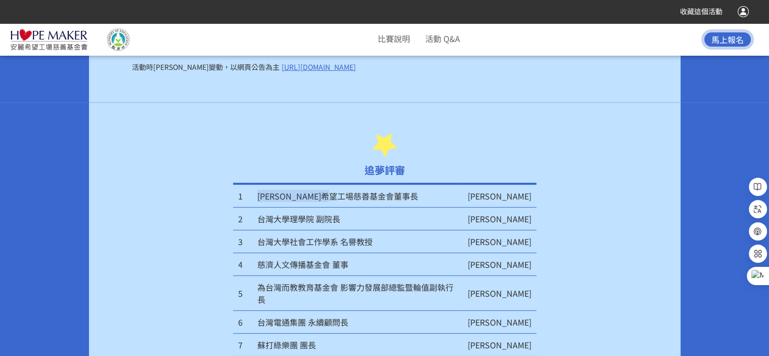
drag, startPoint x: 382, startPoint y: 182, endPoint x: 262, endPoint y: 185, distance: 119.9
click at [262, 185] on td "[PERSON_NAME]希望工場慈善基金會董事長" at bounding box center [357, 196] width 210 height 24
copy td "[PERSON_NAME]希望工場慈善基金會董事長"
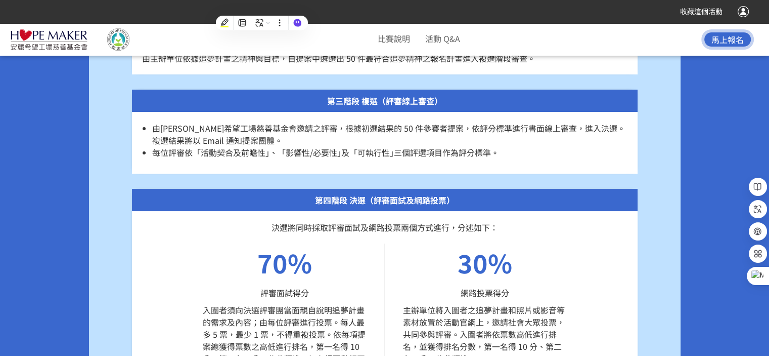
scroll to position [3844, 0]
